Goal: Information Seeking & Learning: Check status

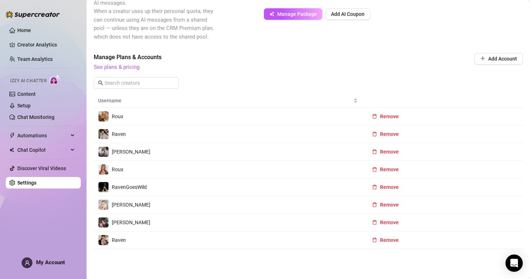
scroll to position [149, 0]
click at [41, 58] on link "Team Analytics" at bounding box center [34, 59] width 35 height 6
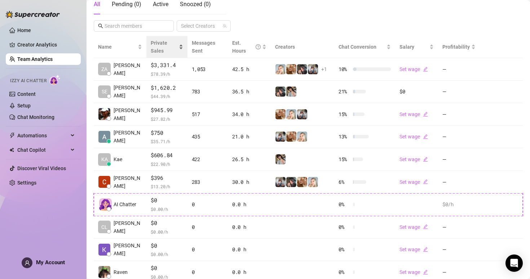
scroll to position [135, 0]
click at [154, 39] on div "Private Sales" at bounding box center [167, 47] width 32 height 16
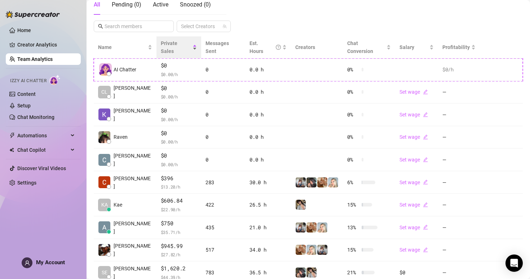
click at [162, 43] on span "Private Sales" at bounding box center [169, 47] width 17 height 14
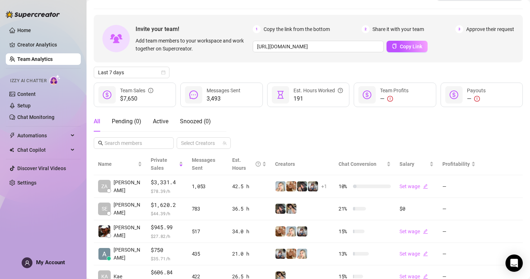
scroll to position [0, 0]
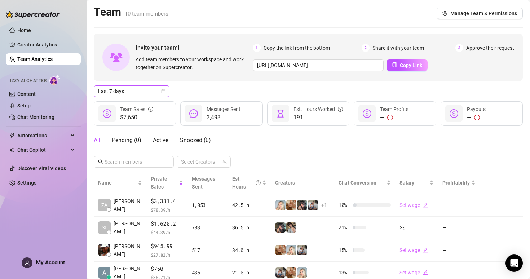
click at [150, 90] on span "Last 7 days" at bounding box center [131, 91] width 67 height 11
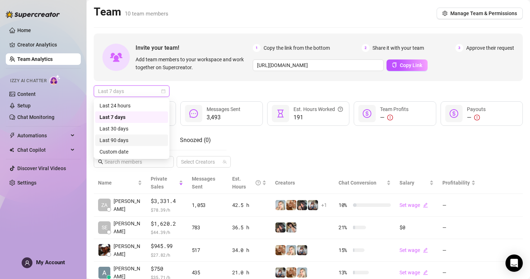
click at [136, 152] on div "Custom date" at bounding box center [131, 152] width 64 height 8
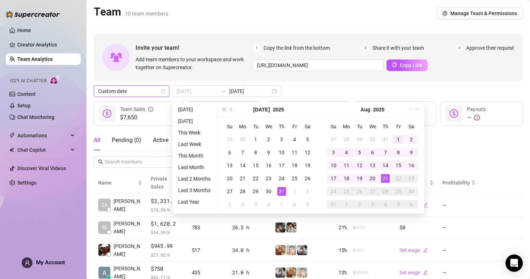
type input "[DATE]"
click at [395, 137] on div "1" at bounding box center [398, 139] width 9 height 9
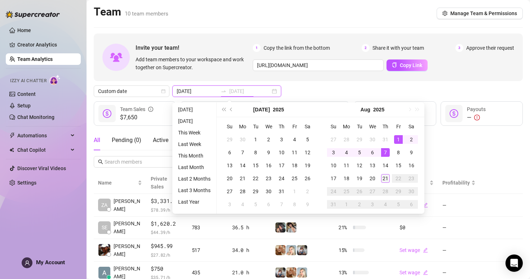
type input "[DATE]"
click at [384, 182] on div "21" at bounding box center [385, 178] width 9 height 9
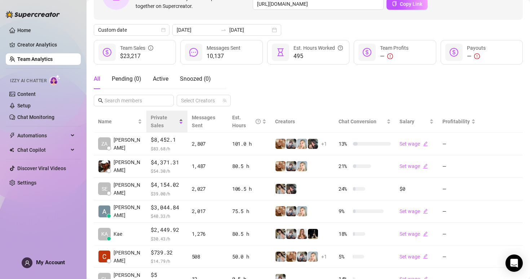
scroll to position [60, 0]
